Goal: Obtain resource: Obtain resource

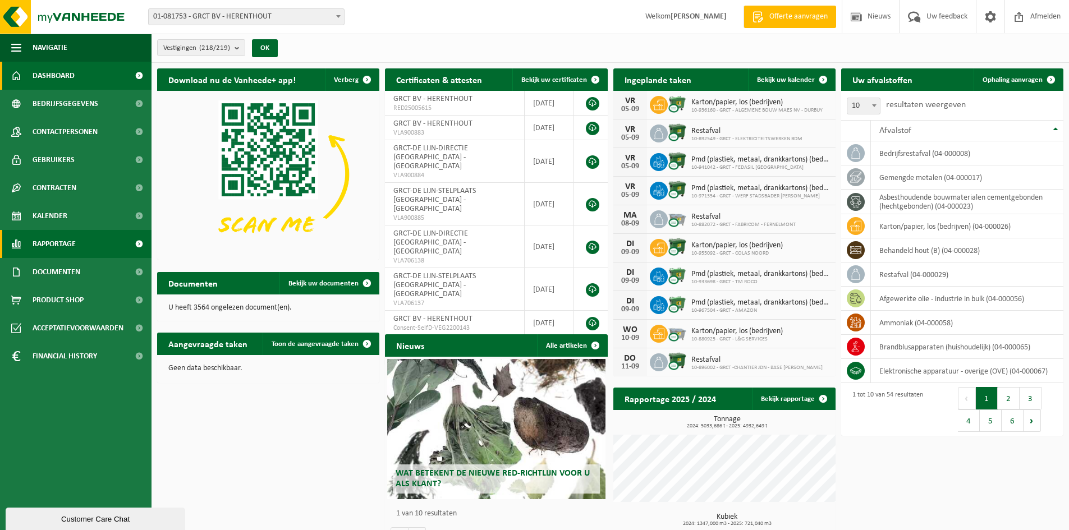
click at [54, 242] on span "Rapportage" at bounding box center [54, 244] width 43 height 28
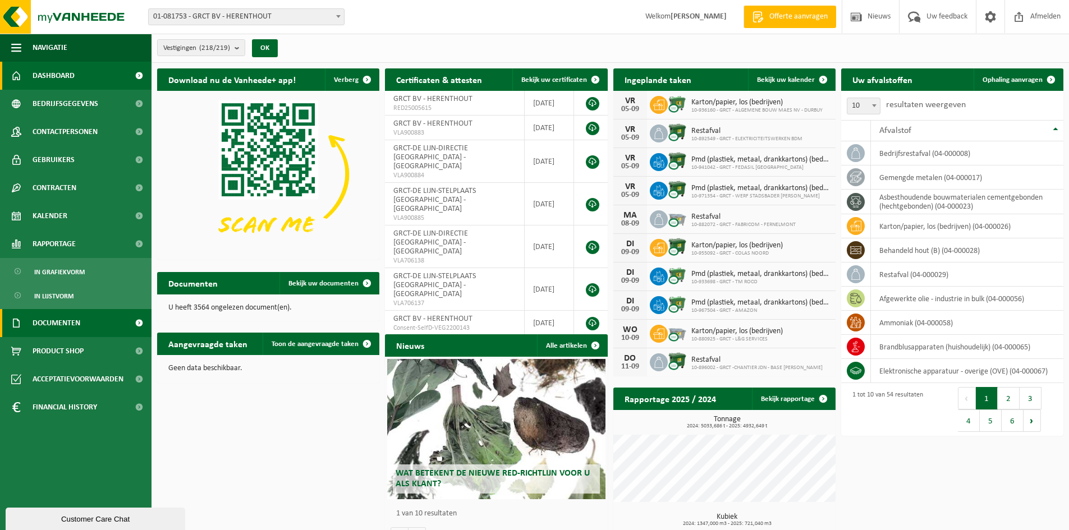
click at [54, 325] on span "Documenten" at bounding box center [57, 323] width 48 height 28
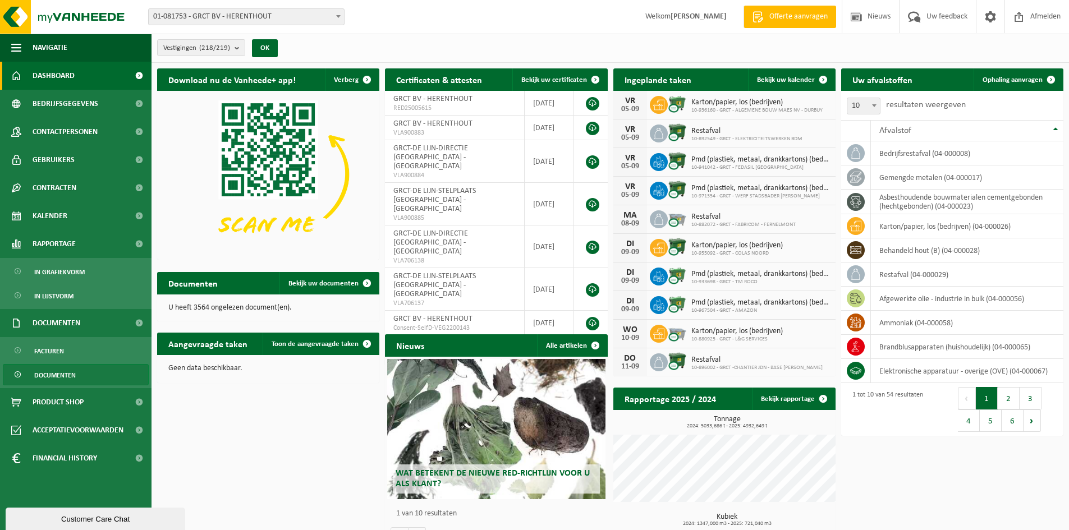
click at [54, 375] on span "Documenten" at bounding box center [55, 375] width 42 height 21
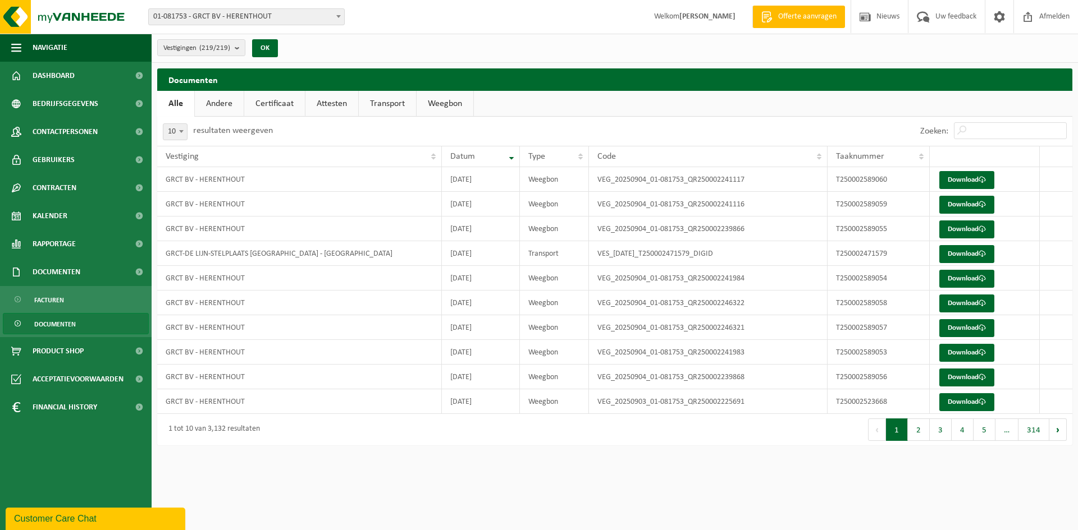
click at [213, 102] on link "Andere" at bounding box center [219, 104] width 49 height 26
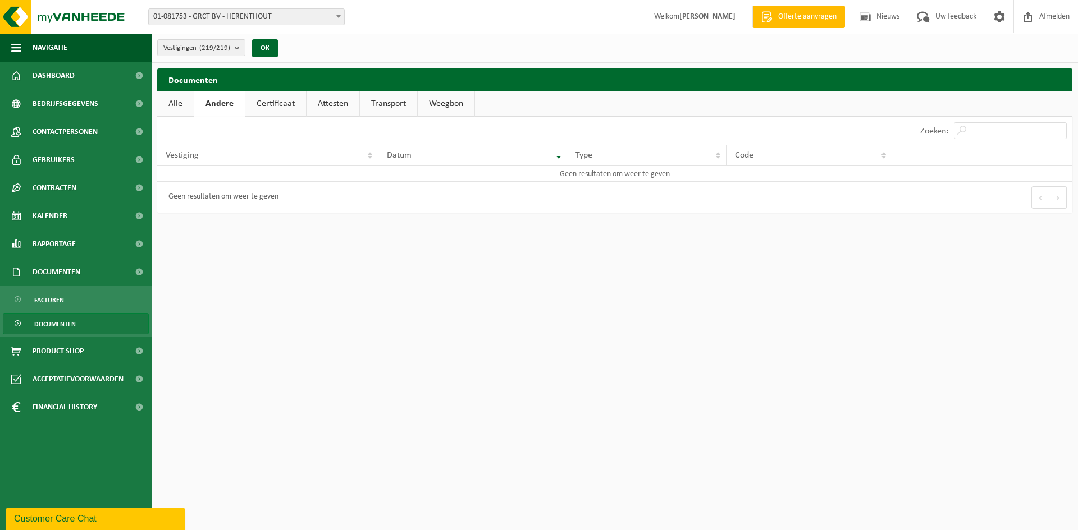
click at [273, 102] on link "Certificaat" at bounding box center [275, 104] width 61 height 26
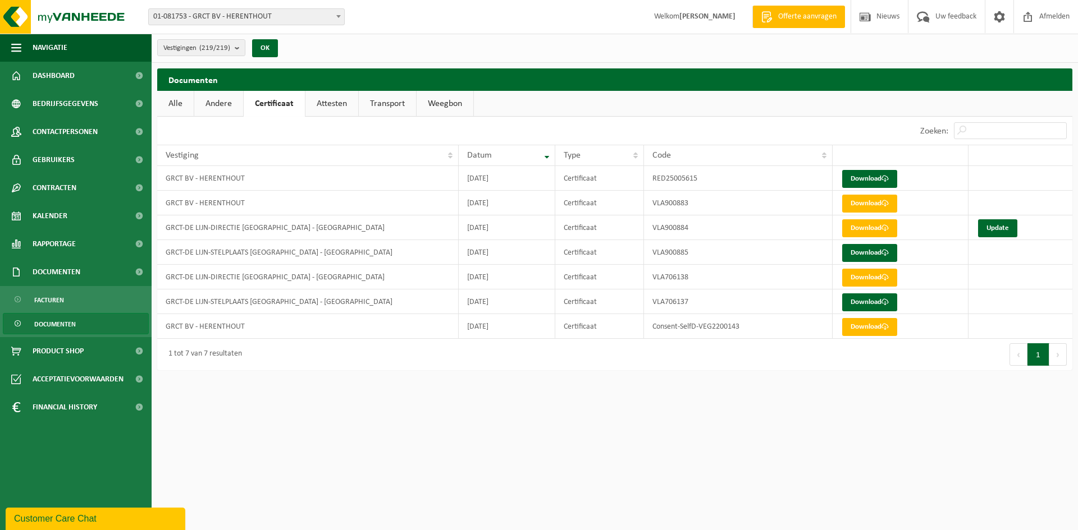
click at [332, 101] on link "Attesten" at bounding box center [331, 104] width 53 height 26
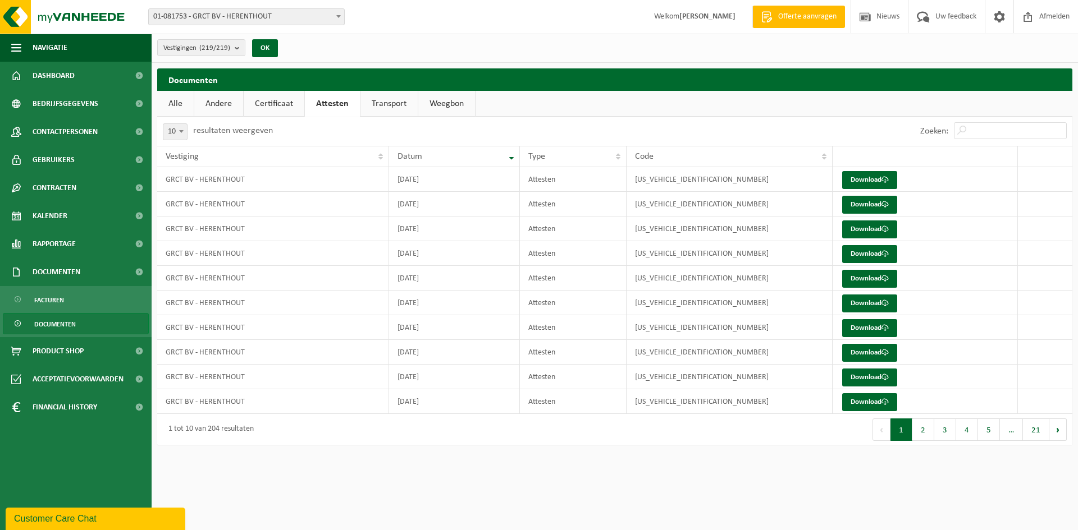
click at [57, 322] on span "Documenten" at bounding box center [55, 324] width 42 height 21
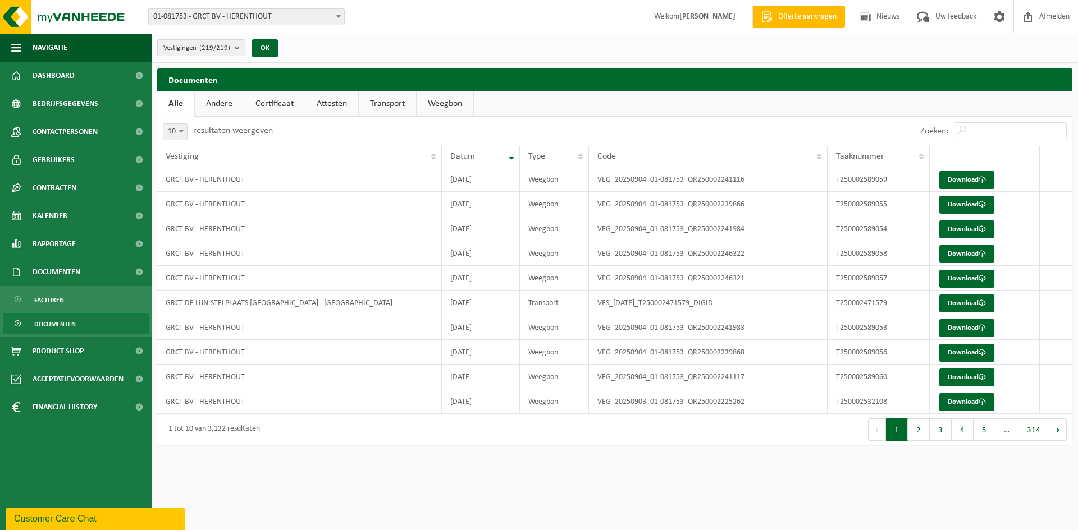
click at [232, 48] on button "Vestigingen (219/219)" at bounding box center [201, 47] width 88 height 17
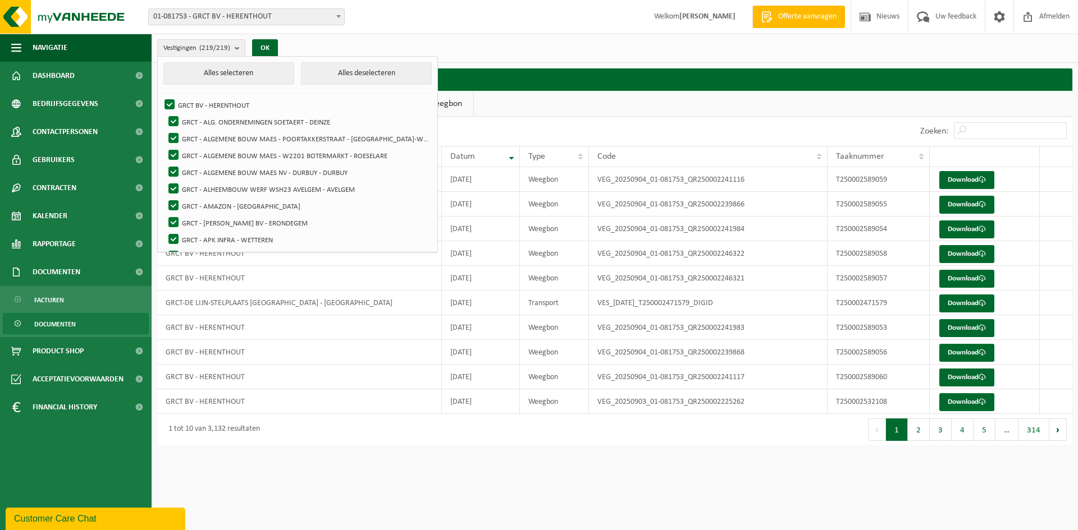
click at [515, 44] on div "Vestigingen (219/219) Alles selecteren Alles deselecteren GRCT BV - HERENTHOUT …" at bounding box center [615, 48] width 926 height 29
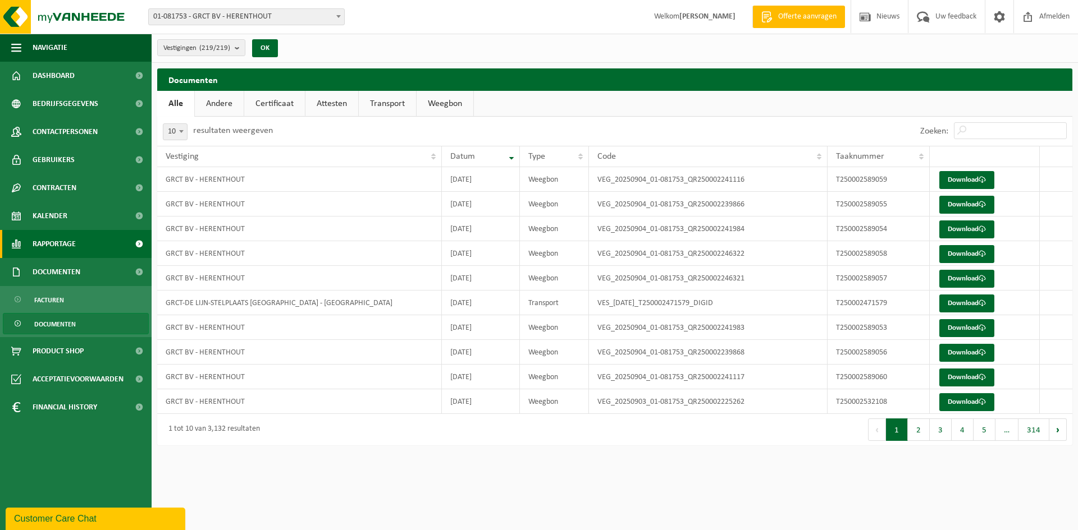
click at [61, 246] on span "Rapportage" at bounding box center [54, 244] width 43 height 28
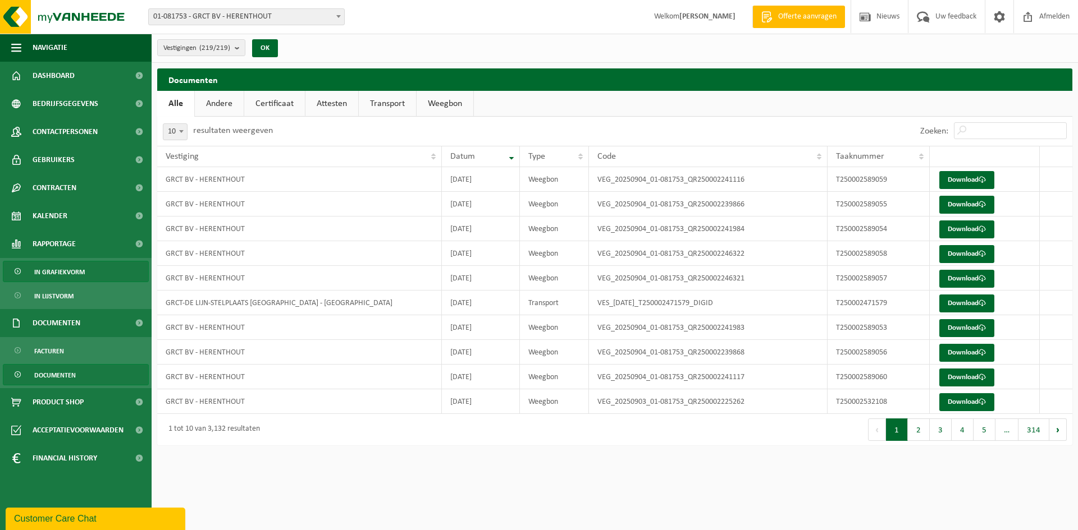
click at [67, 276] on span "In grafiekvorm" at bounding box center [59, 272] width 51 height 21
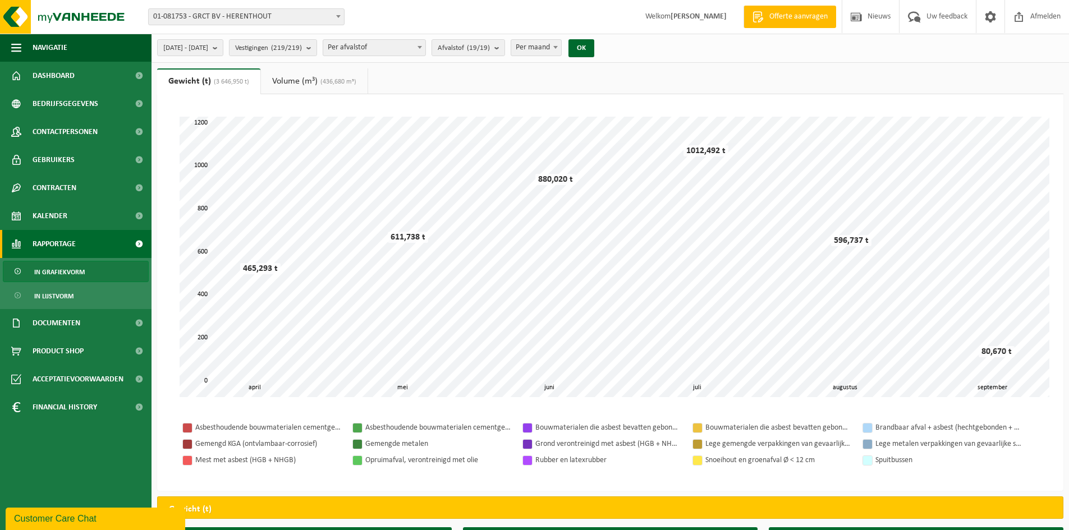
click at [338, 16] on b at bounding box center [338, 16] width 4 height 3
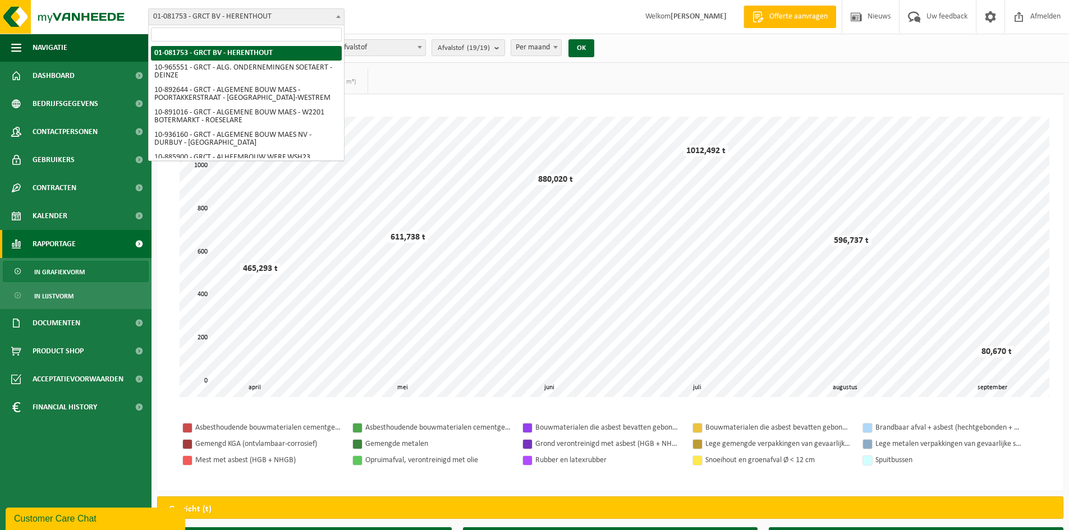
click at [387, 15] on div "Vestiging: 01-081753 - GRCT BV - HERENTHOUT 10-965551 - GRCT - ALG. ONDERNEMING…" at bounding box center [534, 17] width 1069 height 34
